Goal: Transaction & Acquisition: Purchase product/service

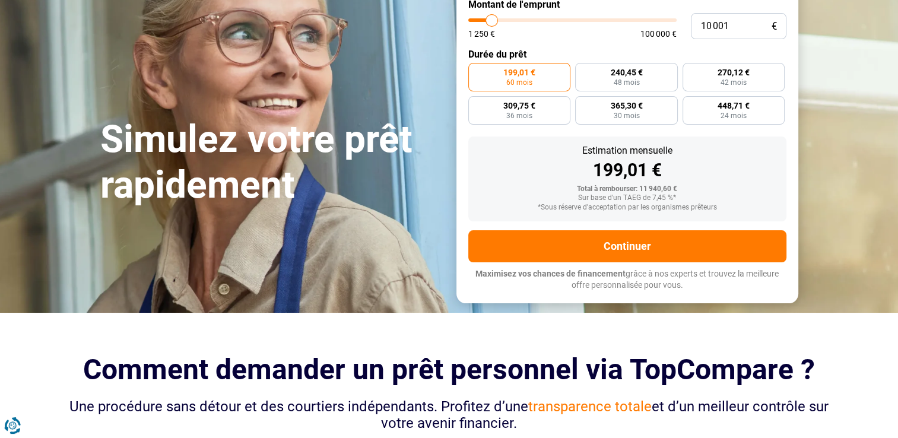
scroll to position [131, 0]
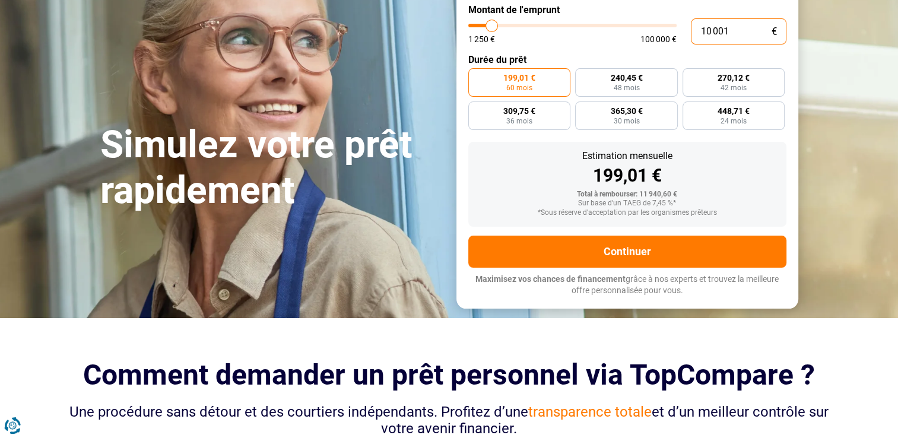
click at [729, 32] on input "10 001" at bounding box center [739, 31] width 96 height 26
type input "1 000"
type input "1250"
type input "10 000"
type input "10000"
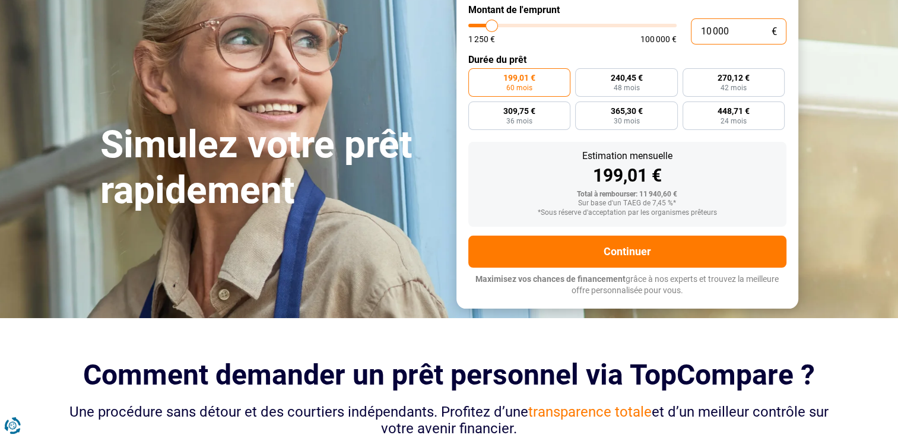
radio input "true"
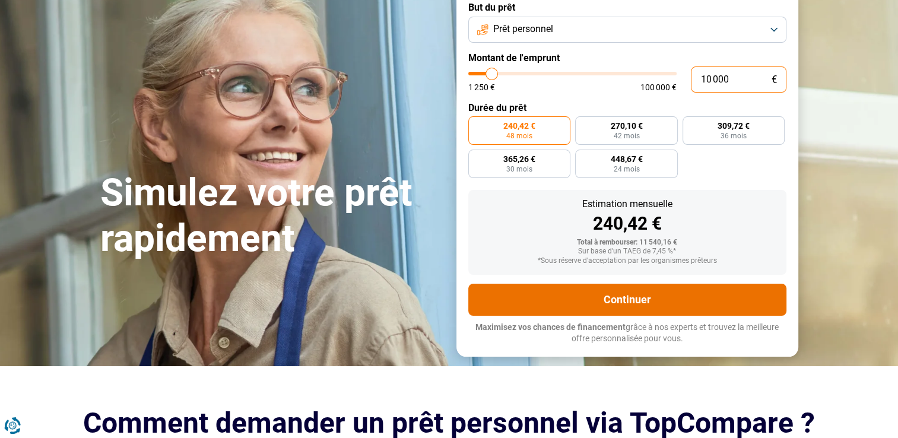
type input "10 000"
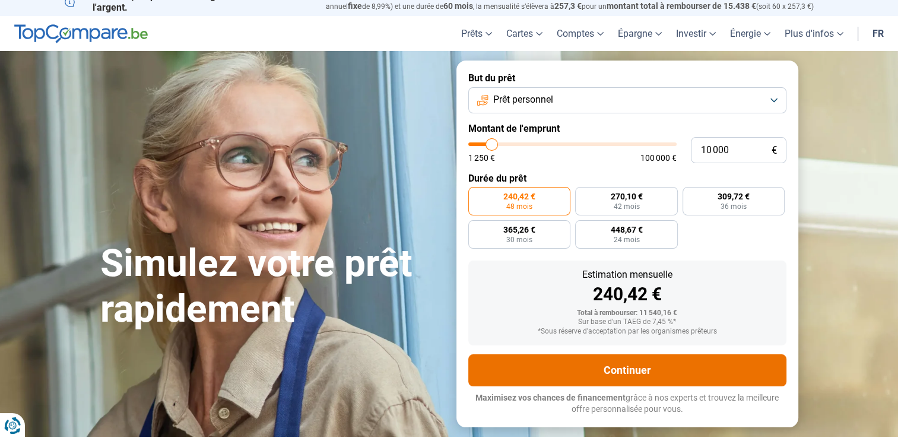
click at [660, 252] on form "But du prêt Prêt personnel Montant de l'emprunt 10 000 € 1 250 € 100 000 € Duré…" at bounding box center [627, 244] width 342 height 366
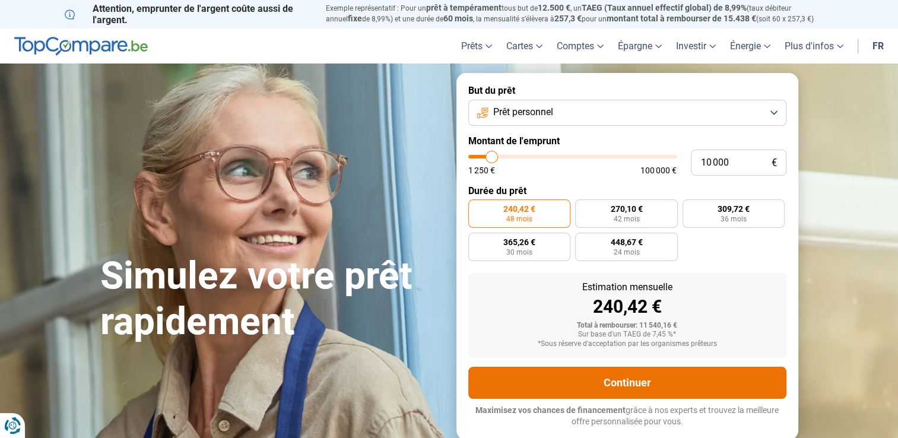
click at [640, 384] on button "Continuer" at bounding box center [627, 383] width 318 height 32
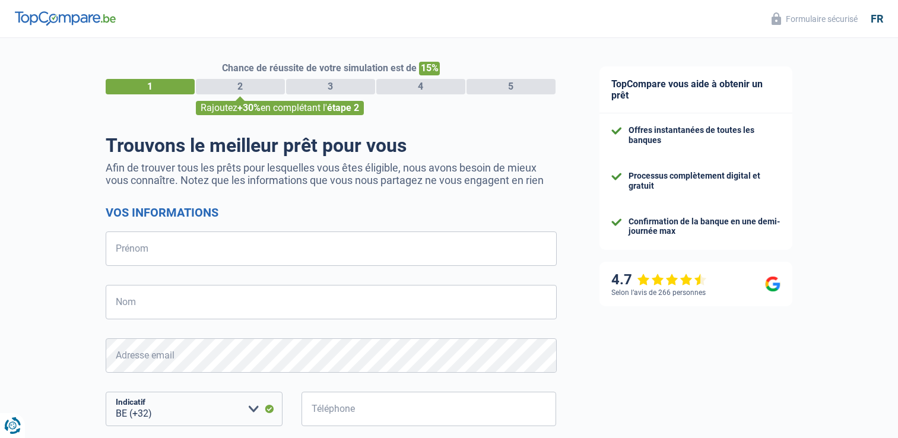
select select "32"
